Goal: Navigation & Orientation: Find specific page/section

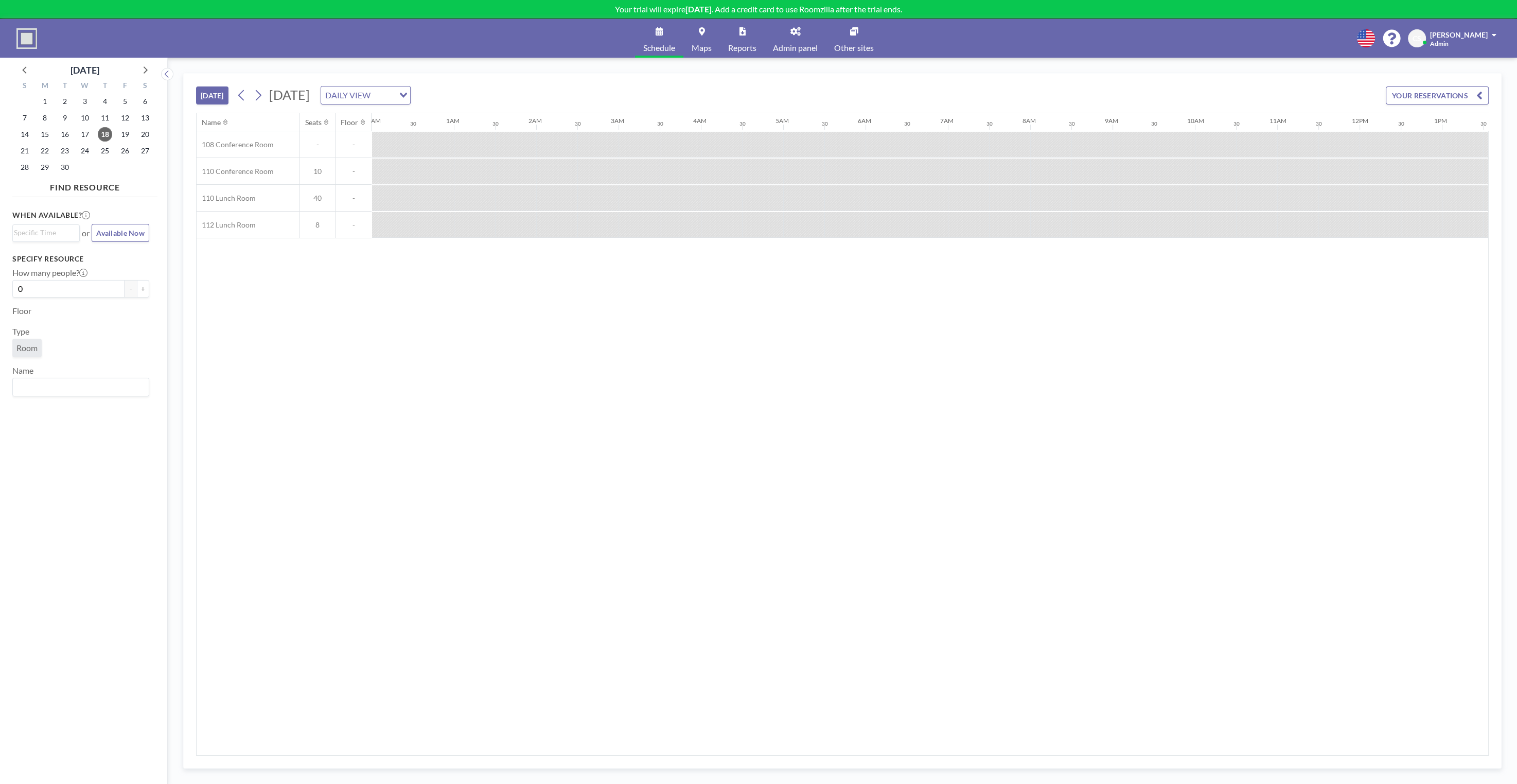
scroll to position [0, 860]
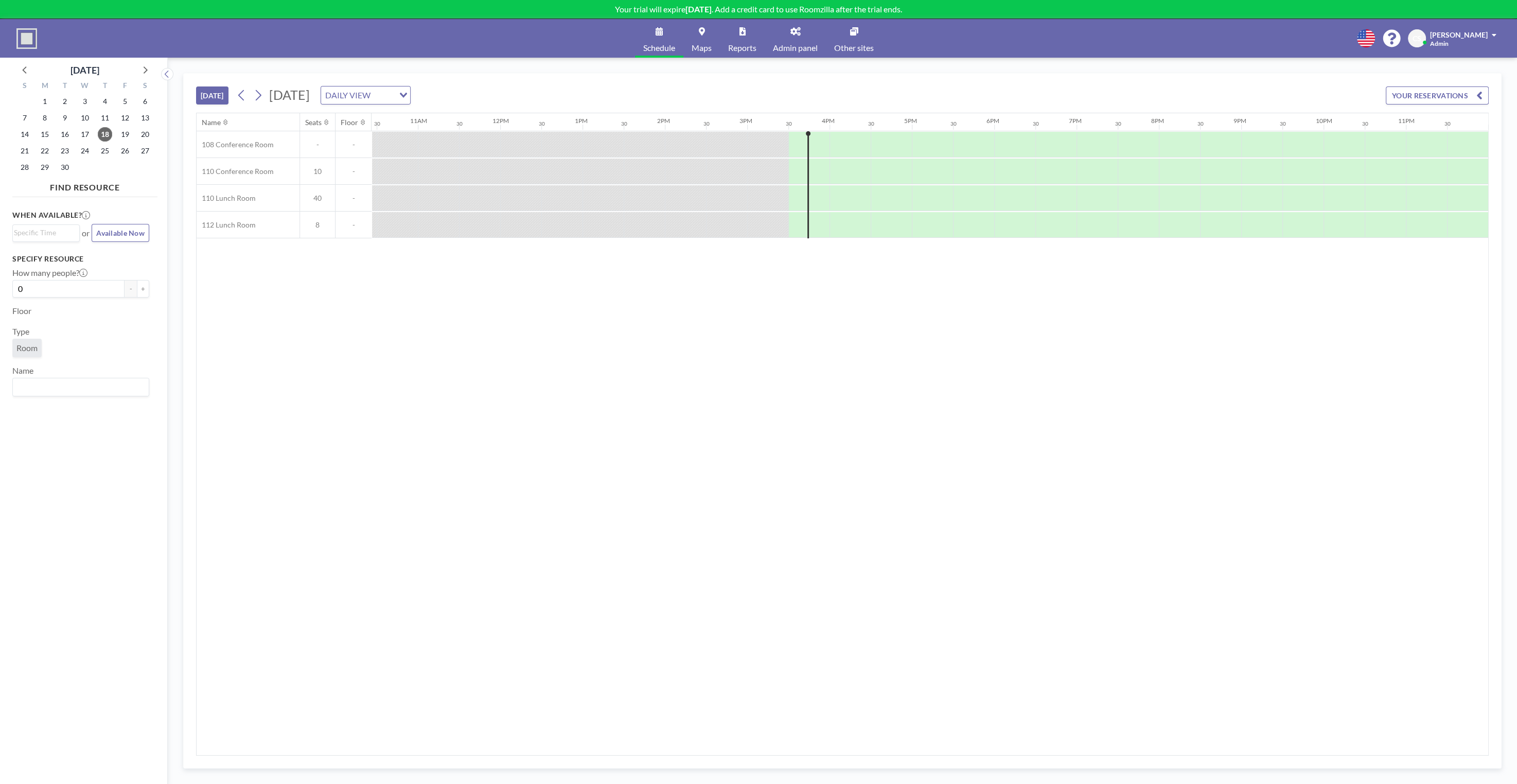
click at [906, 85] on div "[DATE] [DATE] DAILY VIEW Loading... YOUR RESERVATIONS" at bounding box center [842, 93] width 1293 height 39
click at [782, 44] on span "Admin panel" at bounding box center [795, 48] width 45 height 9
click at [802, 49] on span "Admin panel" at bounding box center [795, 48] width 45 height 9
